Goal: Book appointment/travel/reservation

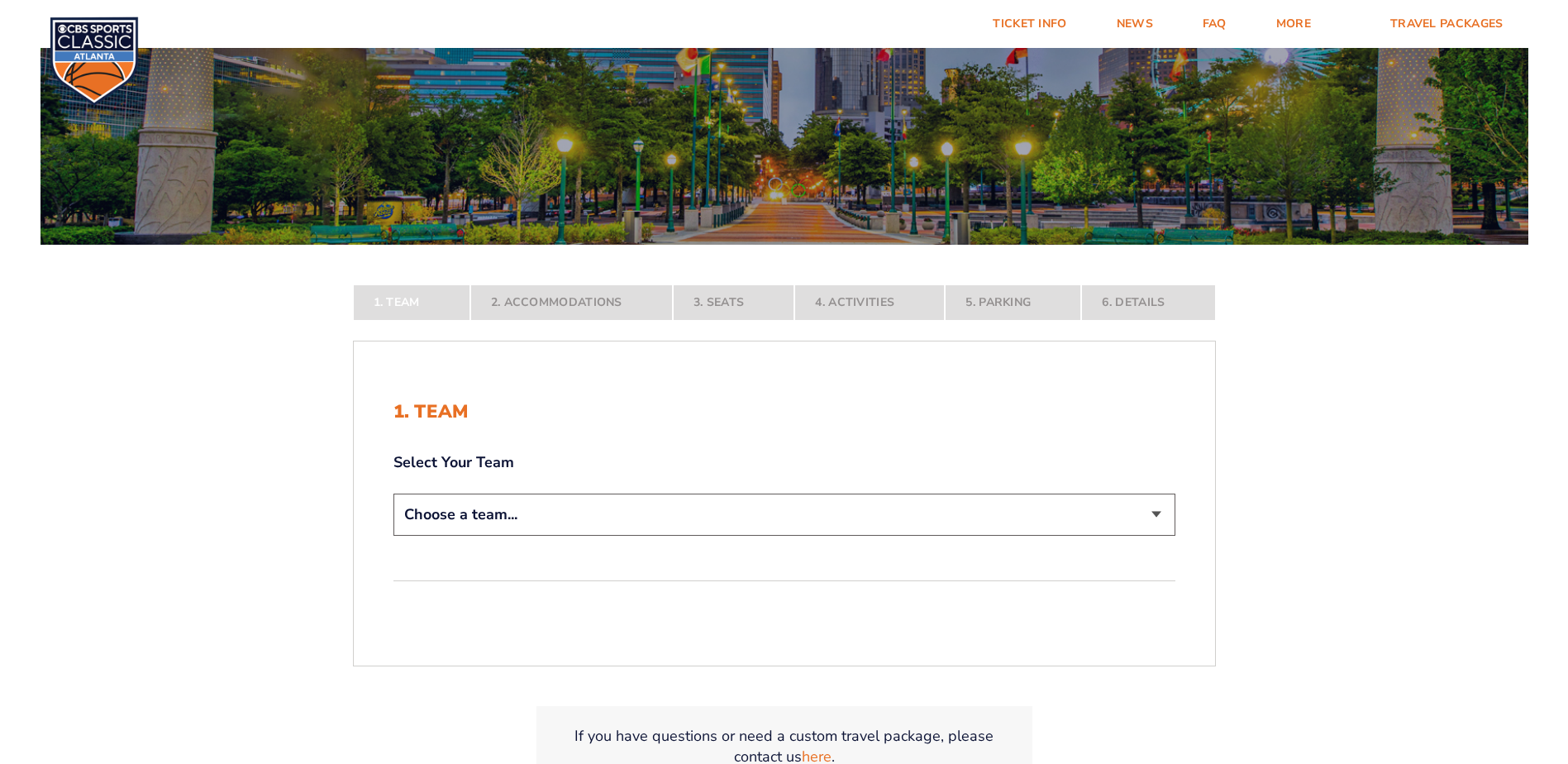
scroll to position [165, 0]
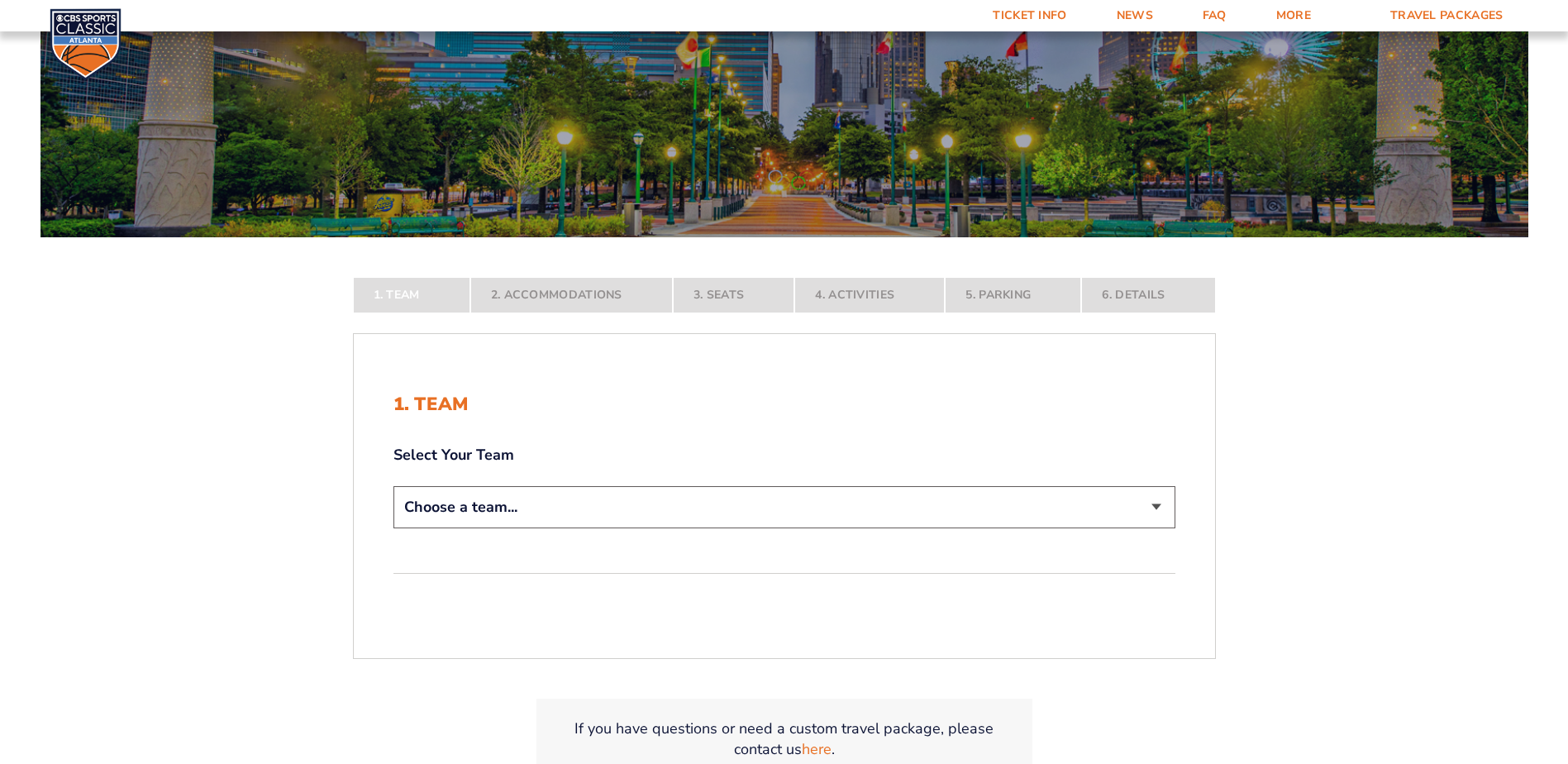
click at [1159, 504] on select "Choose a team... [US_STATE] Wildcats [US_STATE] State Buckeyes [US_STATE] Tar H…" at bounding box center [784, 506] width 782 height 42
select select "12956"
click at [393, 528] on select "Choose a team... [US_STATE] Wildcats [US_STATE] State Buckeyes [US_STATE] Tar H…" at bounding box center [784, 506] width 782 height 42
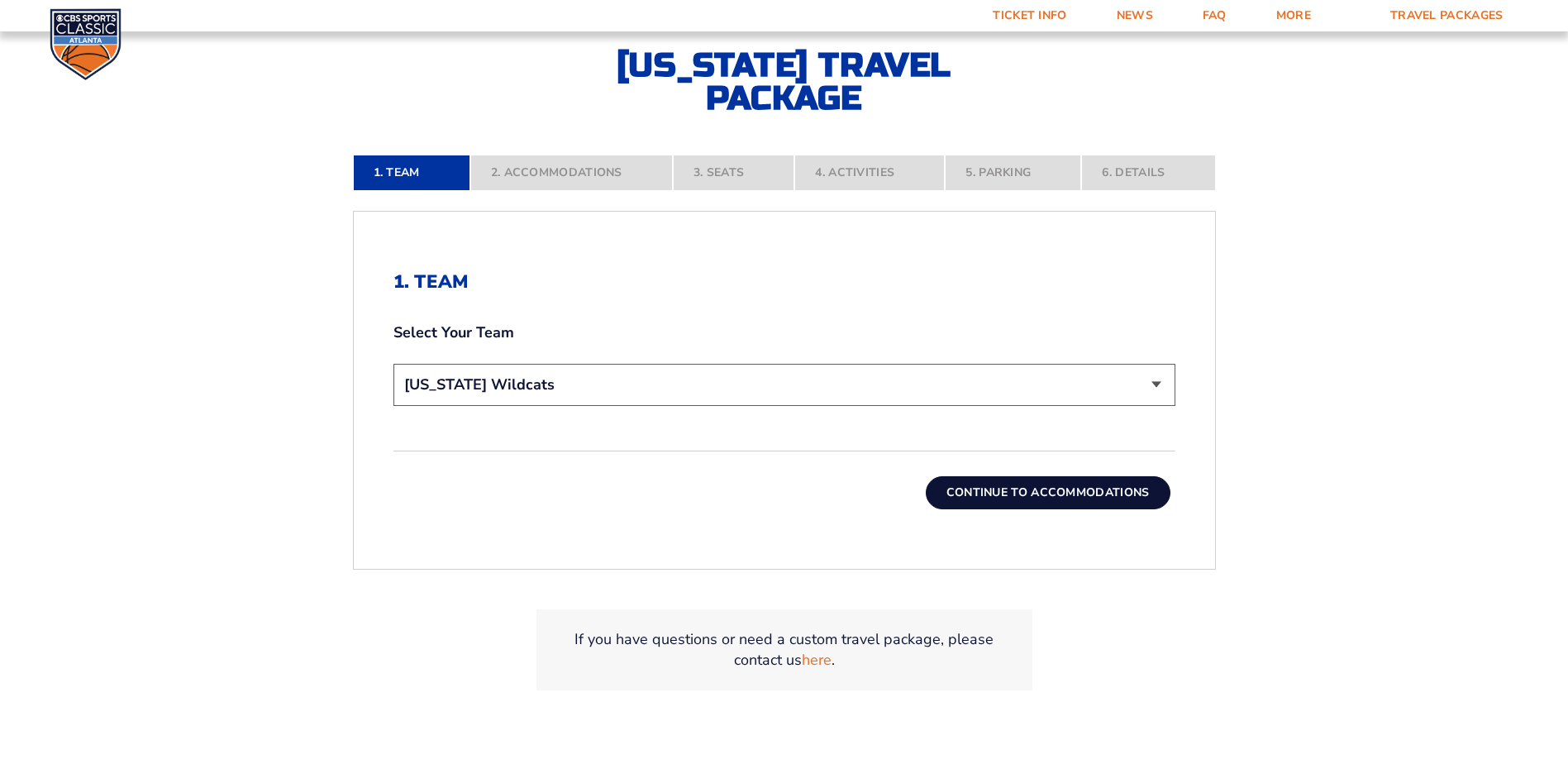
scroll to position [579, 0]
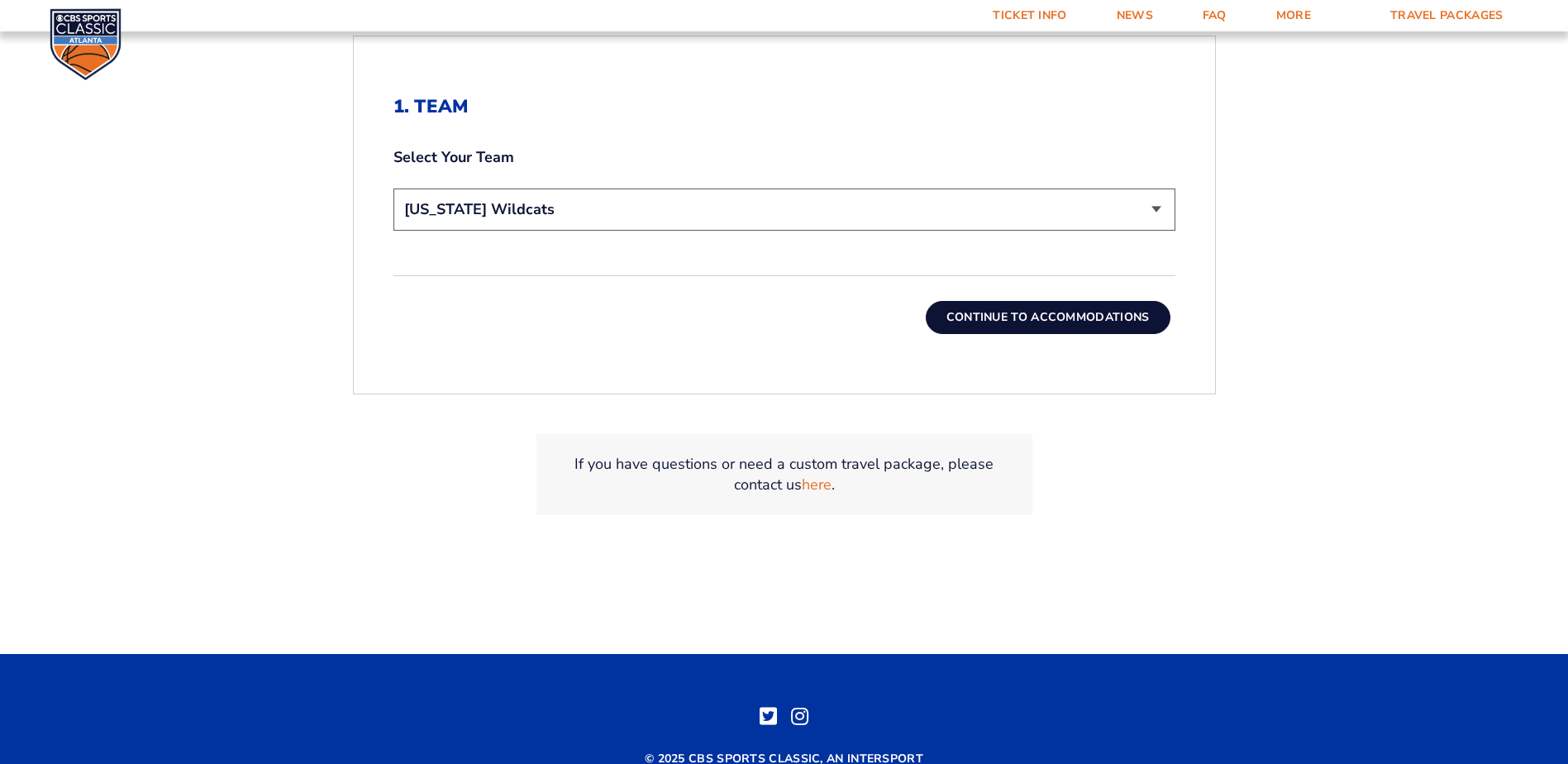
click at [1087, 314] on button "Continue To Accommodations" at bounding box center [1048, 317] width 245 height 33
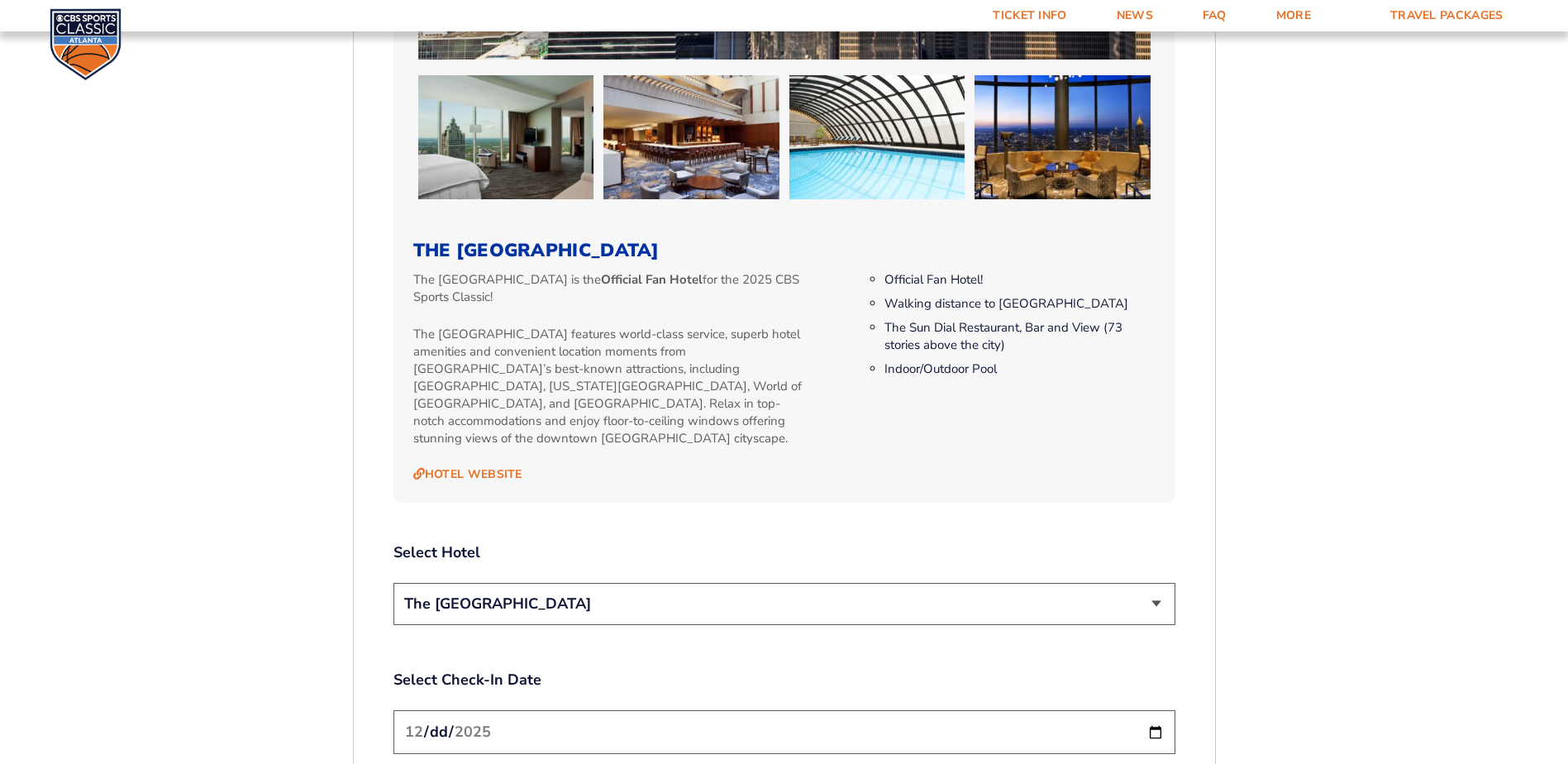
scroll to position [1684, 0]
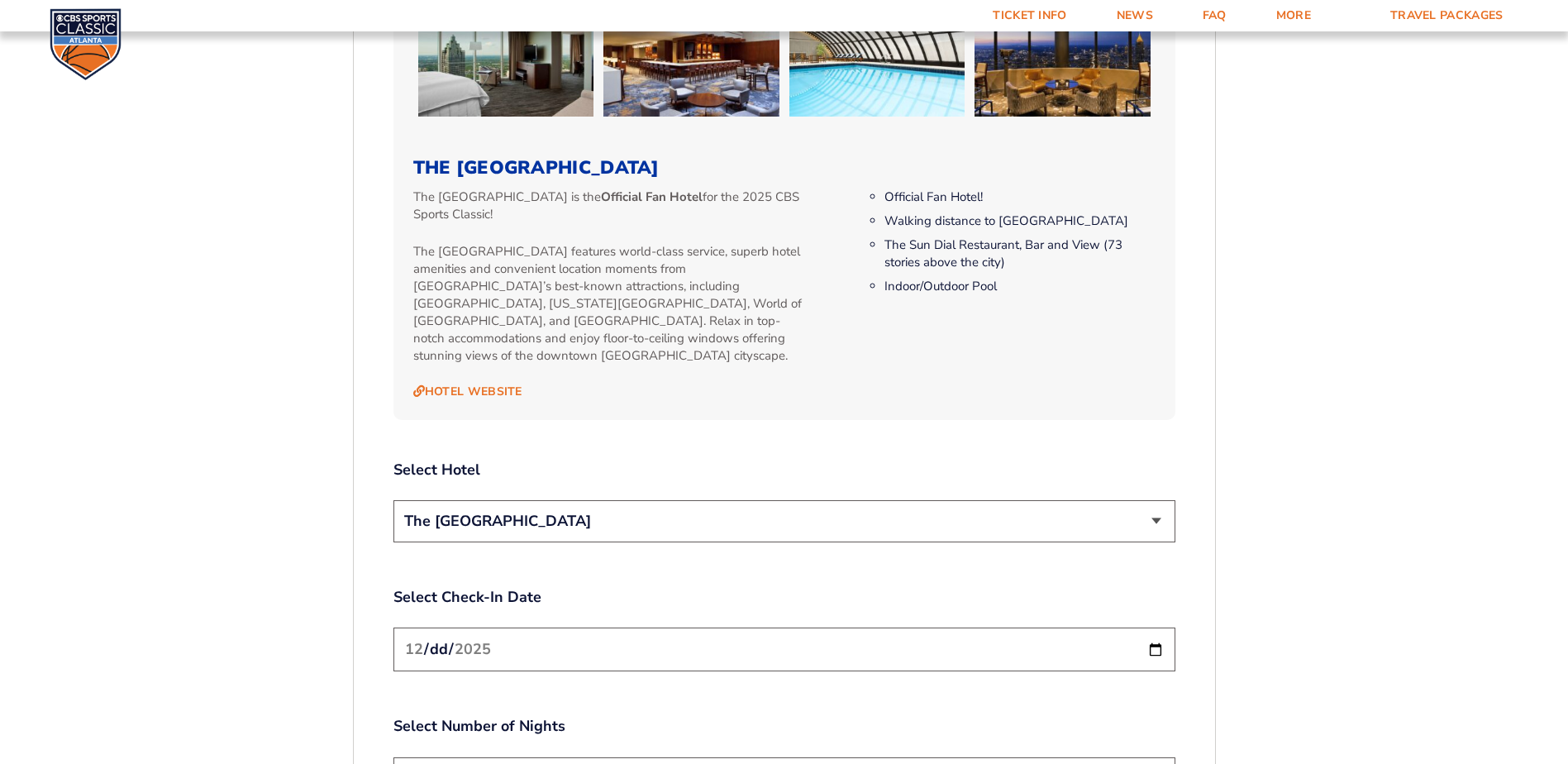
click at [1161, 500] on select "The [GEOGRAPHIC_DATA]" at bounding box center [784, 521] width 782 height 42
click at [1339, 530] on form "[US_STATE] [US_STATE] Travel Package [US_STATE][GEOGRAPHIC_DATA] [US_STATE] Sta…" at bounding box center [784, 90] width 1568 height 3547
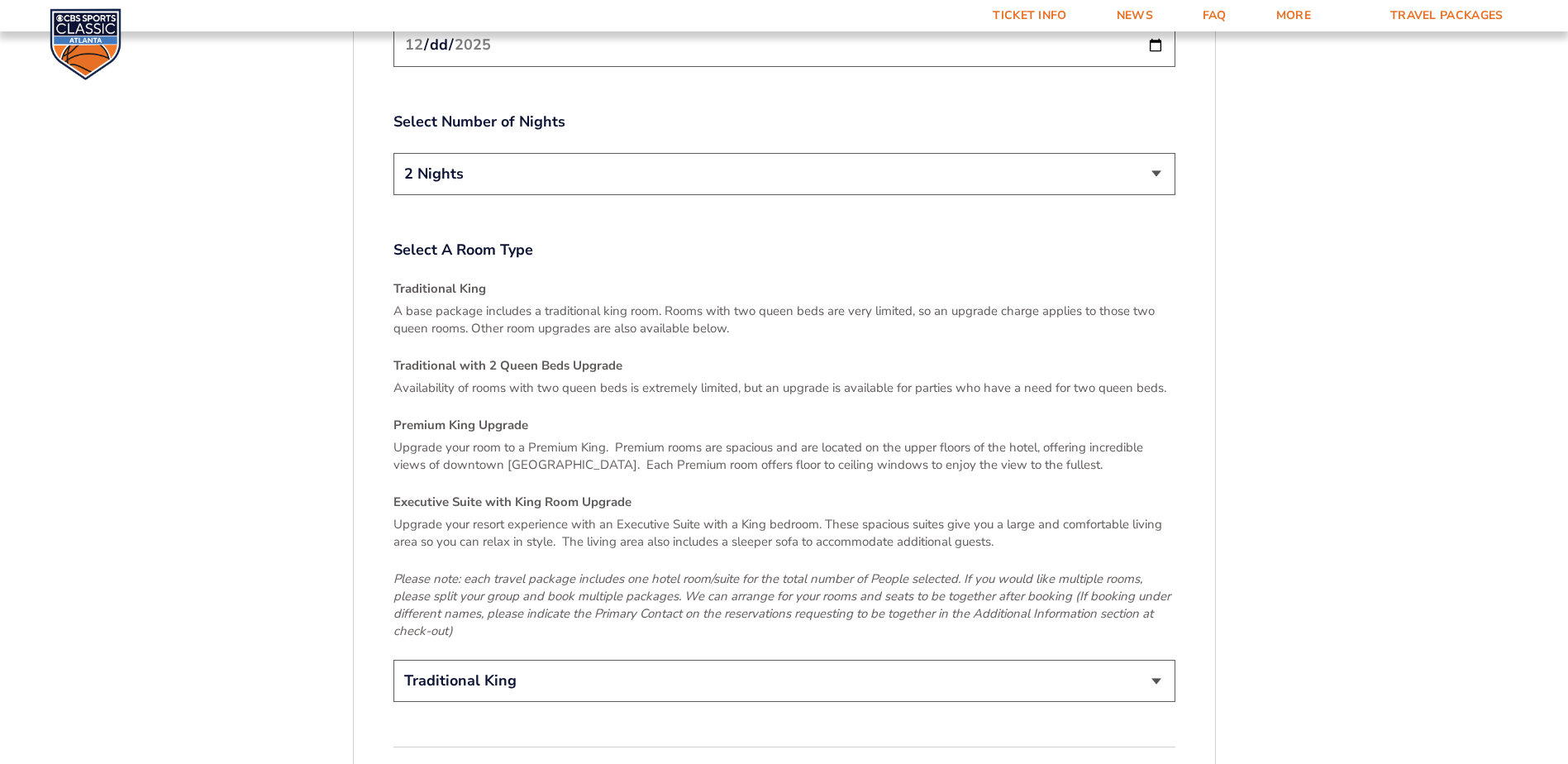
scroll to position [2428, 0]
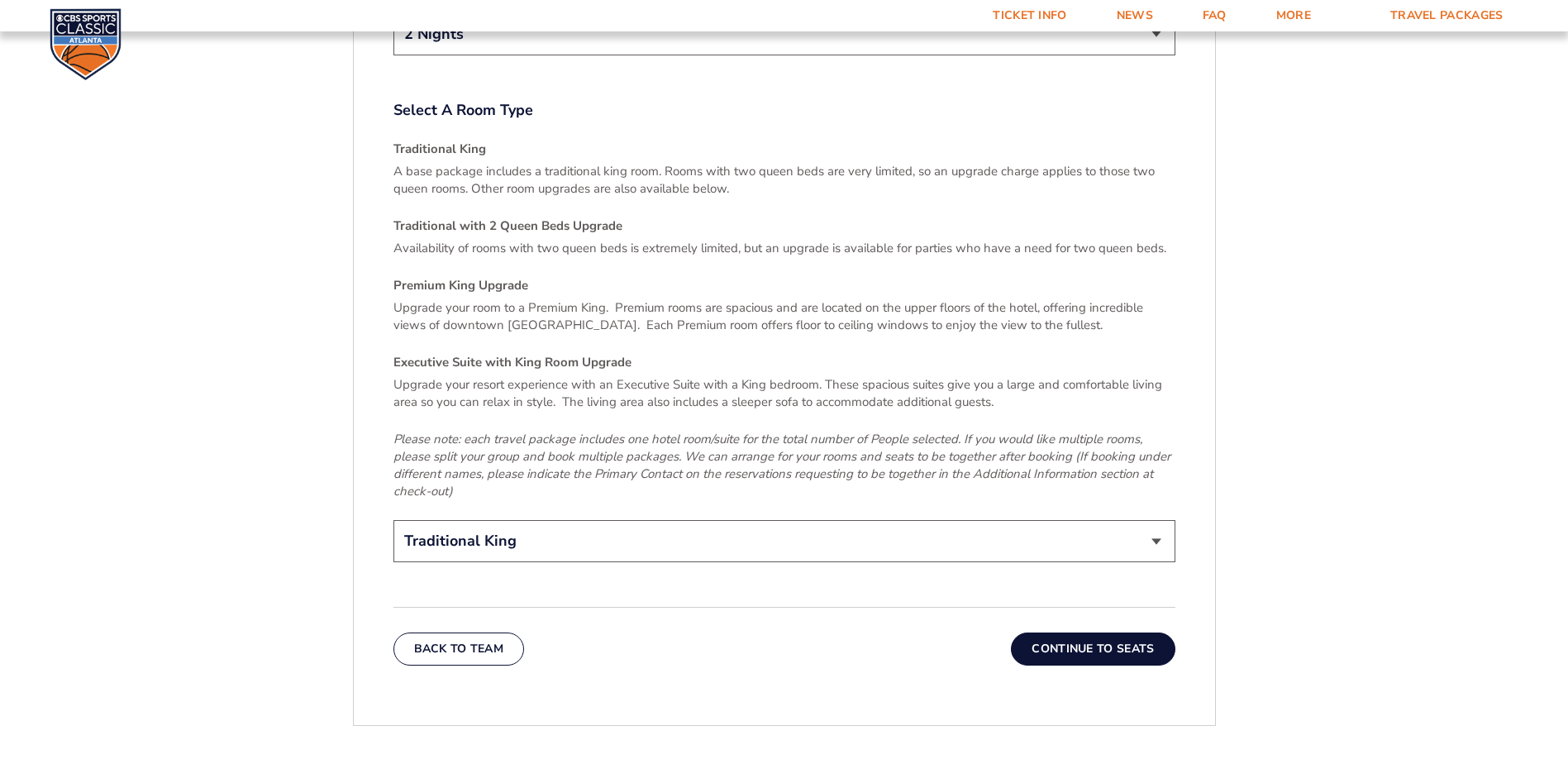
click at [1161, 520] on select "Traditional King Traditional with 2 Queen Beds Upgrade (+$45 per night) Premium…" at bounding box center [784, 541] width 782 height 42
click at [1118, 633] on button "Continue To Seats" at bounding box center [1093, 649] width 163 height 33
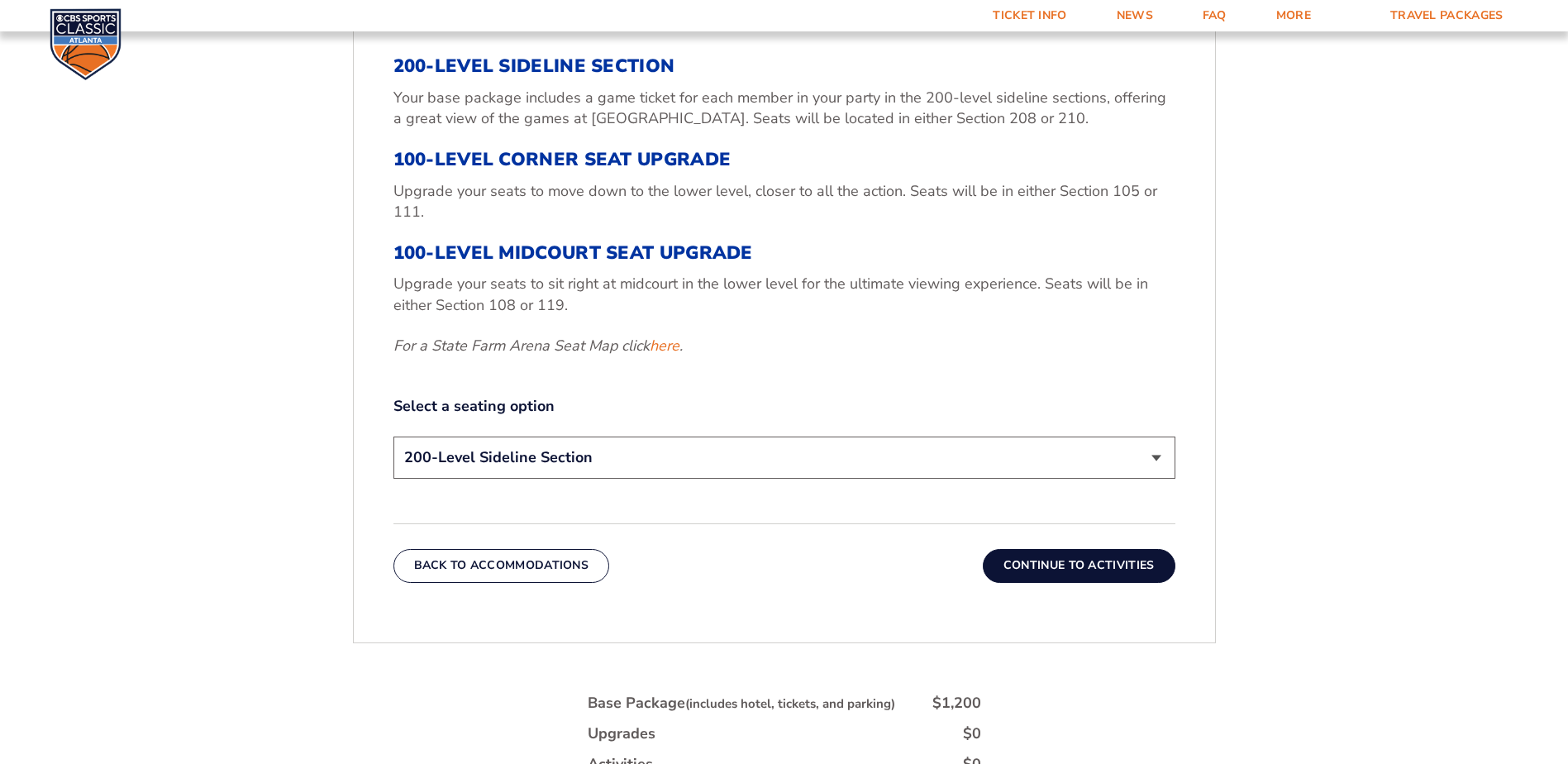
scroll to position [692, 0]
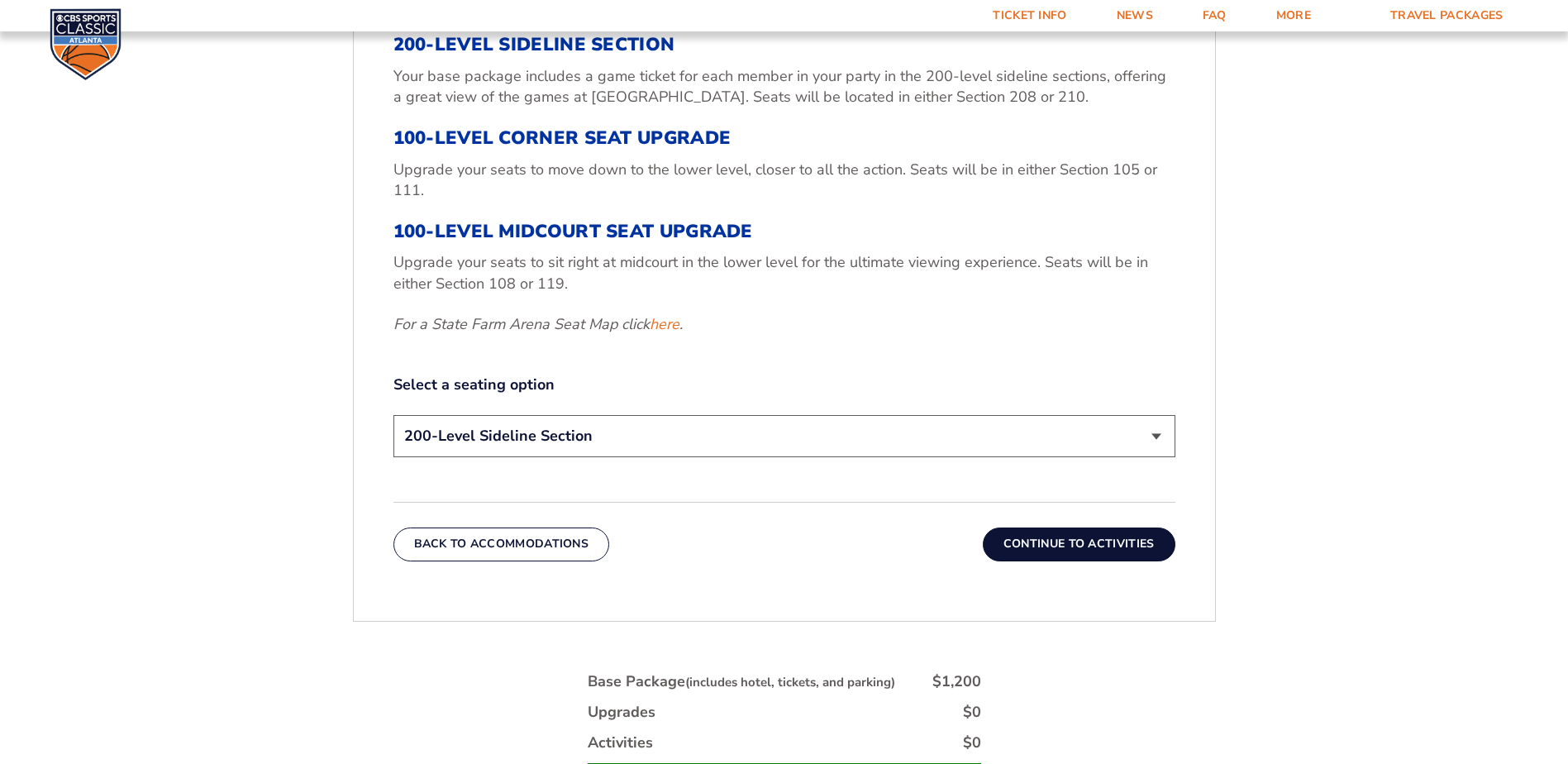
click at [1130, 542] on button "Continue To Activities" at bounding box center [1079, 544] width 193 height 33
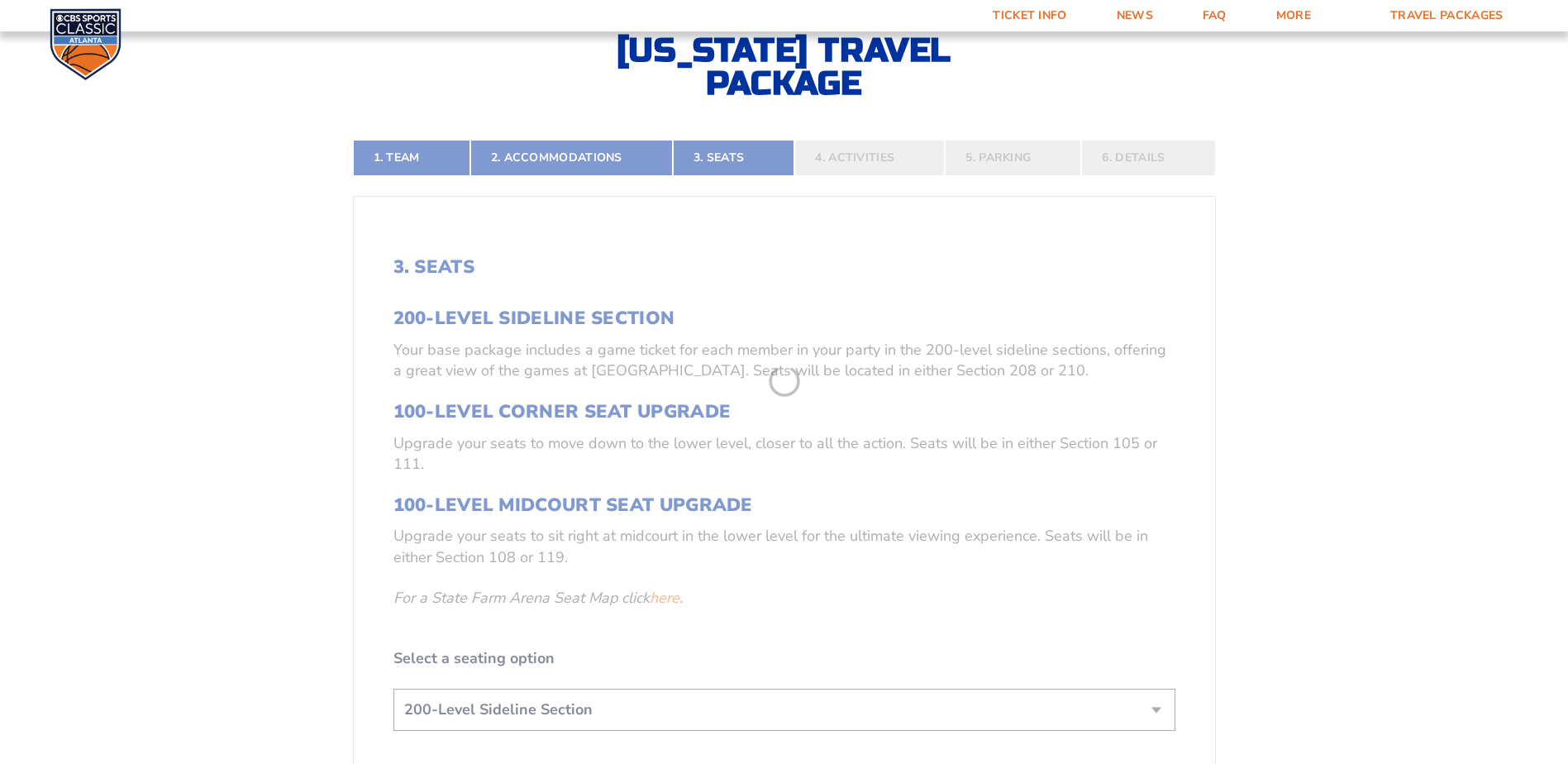
scroll to position [361, 0]
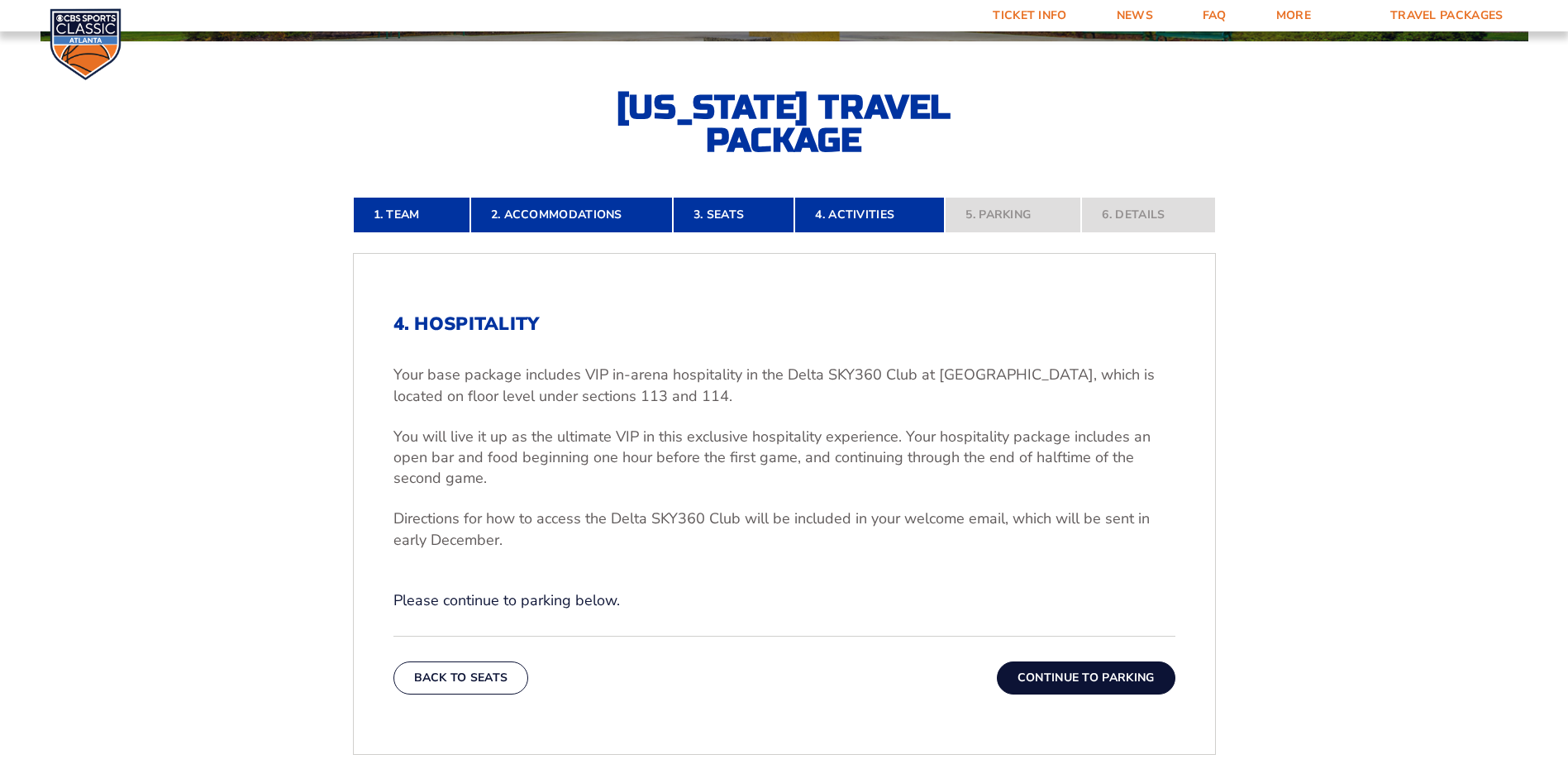
click at [1077, 680] on button "Continue To Parking" at bounding box center [1087, 678] width 179 height 33
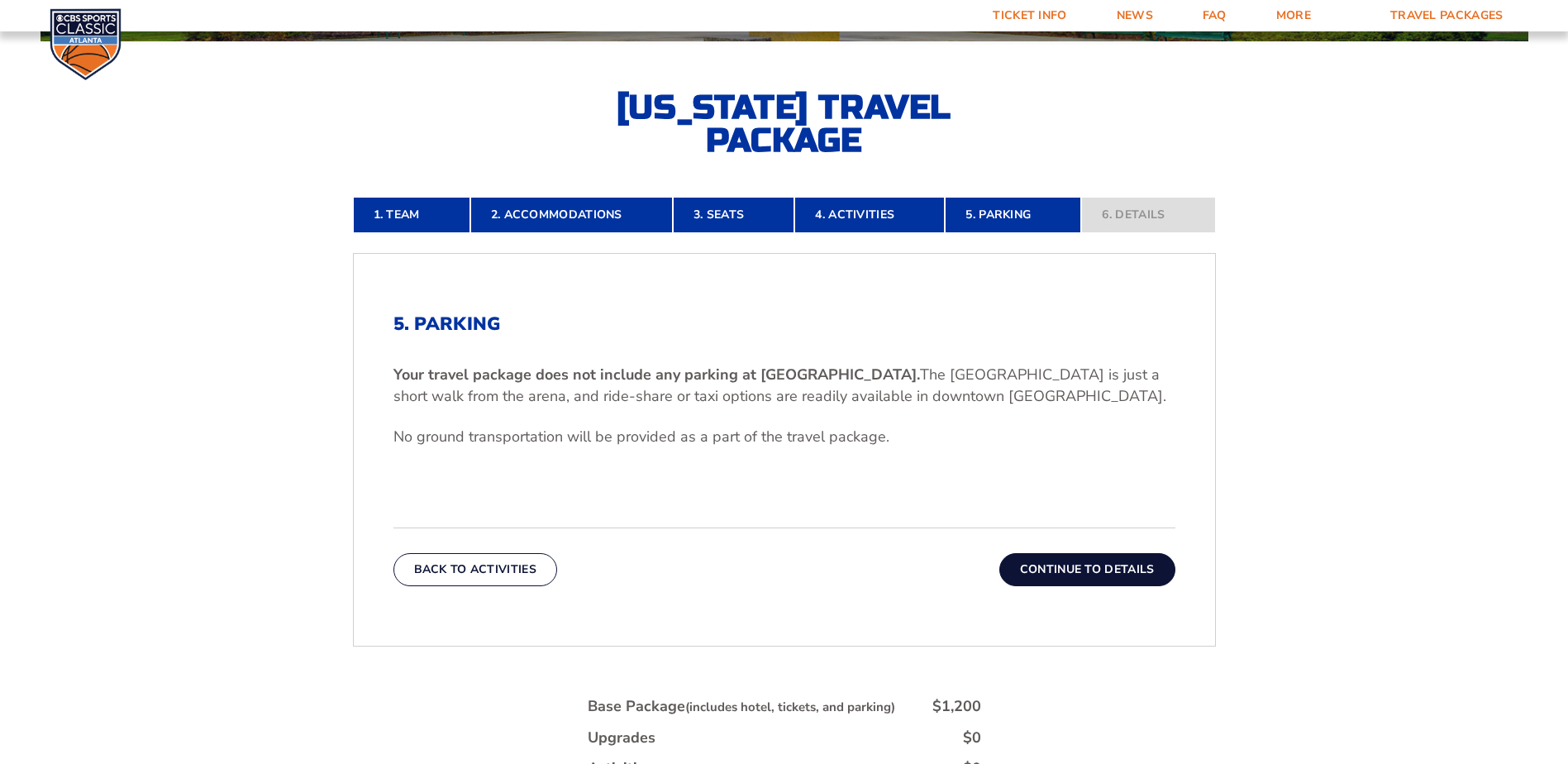
click at [1112, 572] on button "Continue To Details" at bounding box center [1087, 570] width 176 height 33
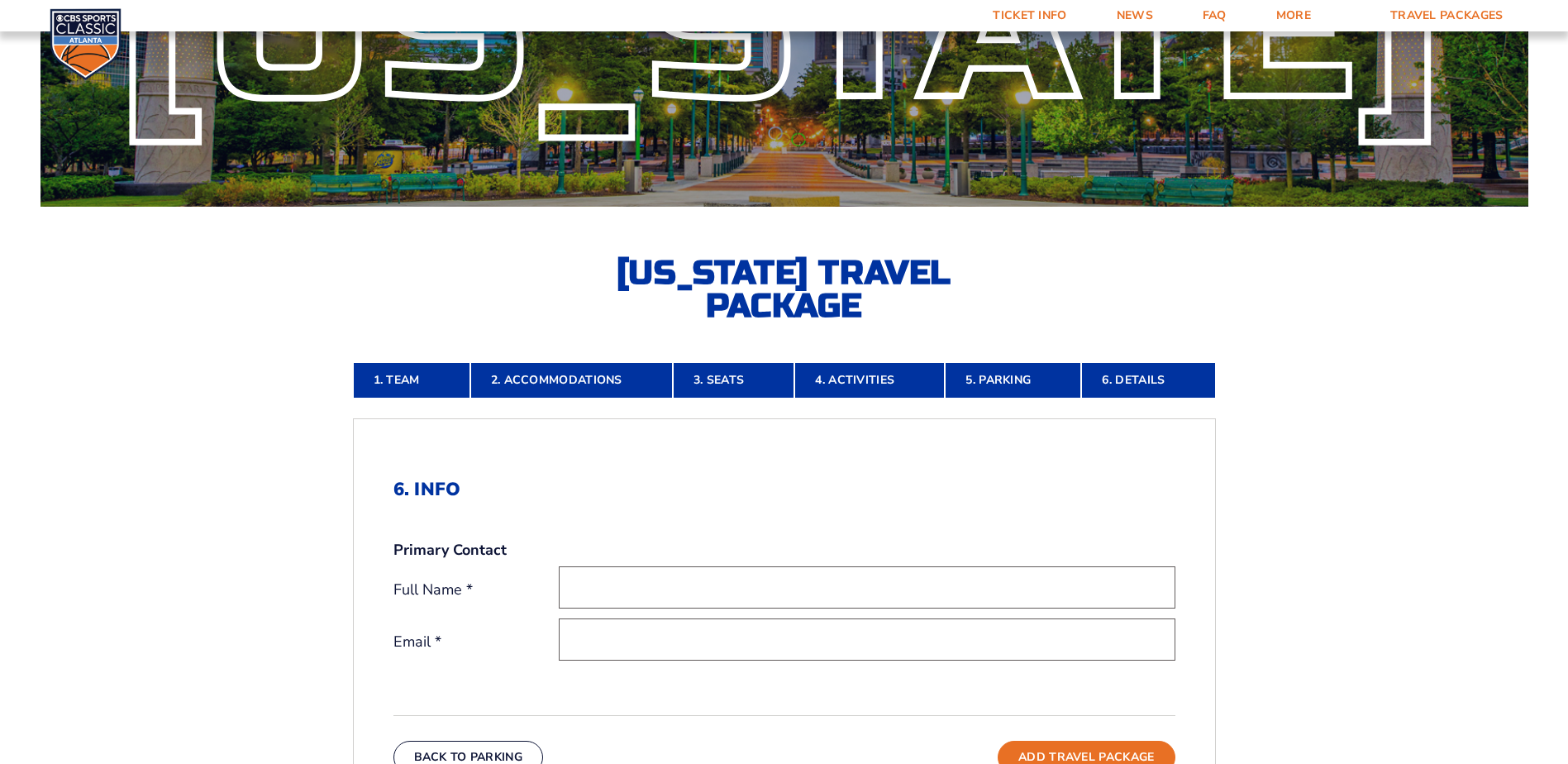
scroll to position [0, 0]
